Goal: Check status: Check status

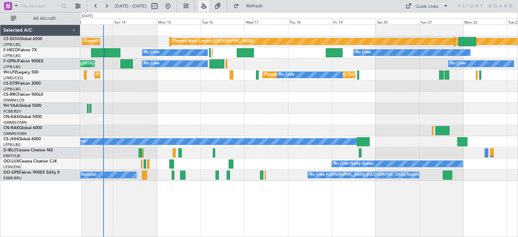
click at [209, 6] on button at bounding box center [203, 6] width 11 height 11
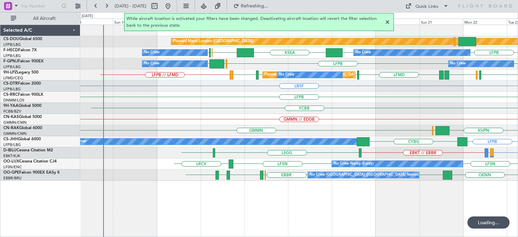
click at [387, 24] on div at bounding box center [388, 22] width 8 height 8
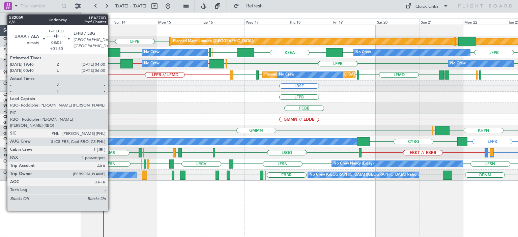
click at [110, 47] on div "EGKB LFPB LFPB Planned Maint [GEOGRAPHIC_DATA] ([GEOGRAPHIC_DATA]) Planned Main…" at bounding box center [299, 41] width 438 height 11
click at [111, 48] on div at bounding box center [113, 52] width 16 height 9
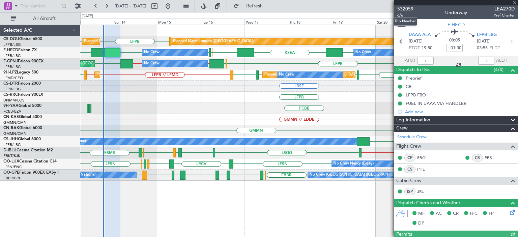
click at [408, 7] on span "532059" at bounding box center [405, 8] width 16 height 7
